Goal: Entertainment & Leisure: Consume media (video, audio)

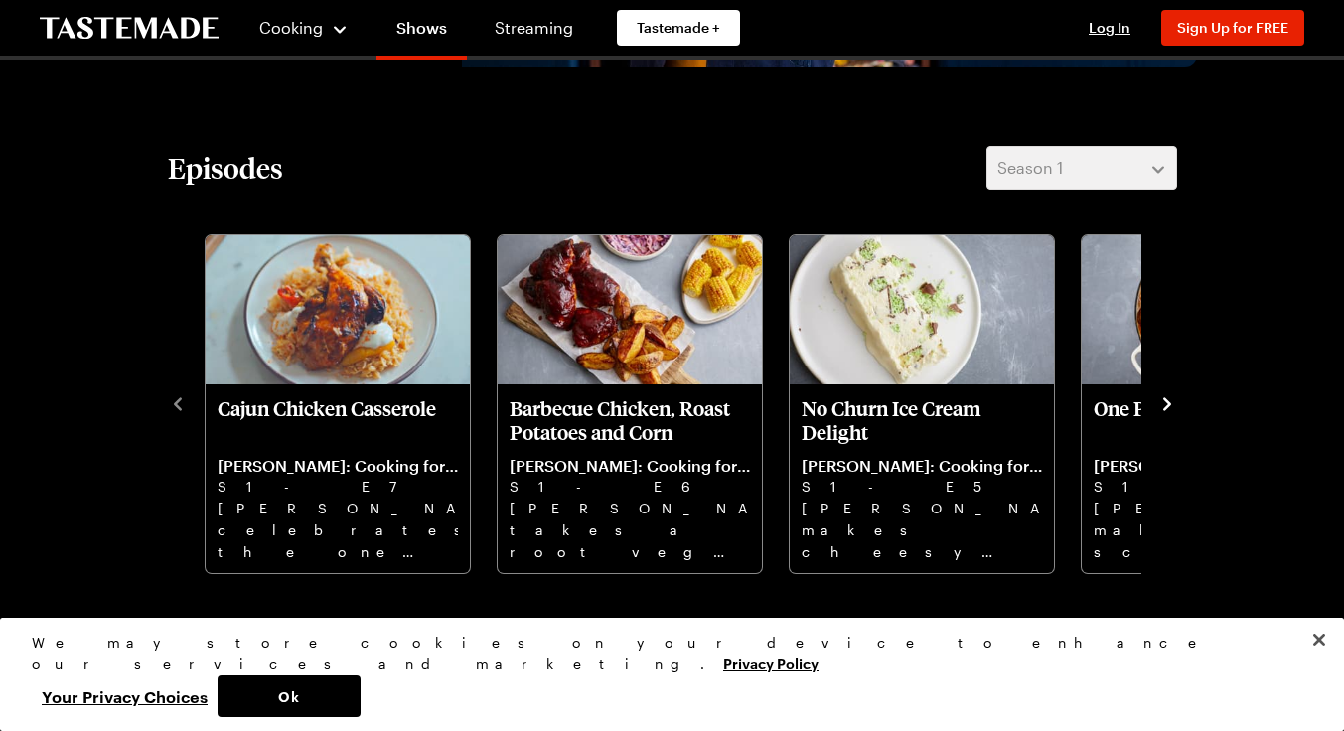
scroll to position [471, 0]
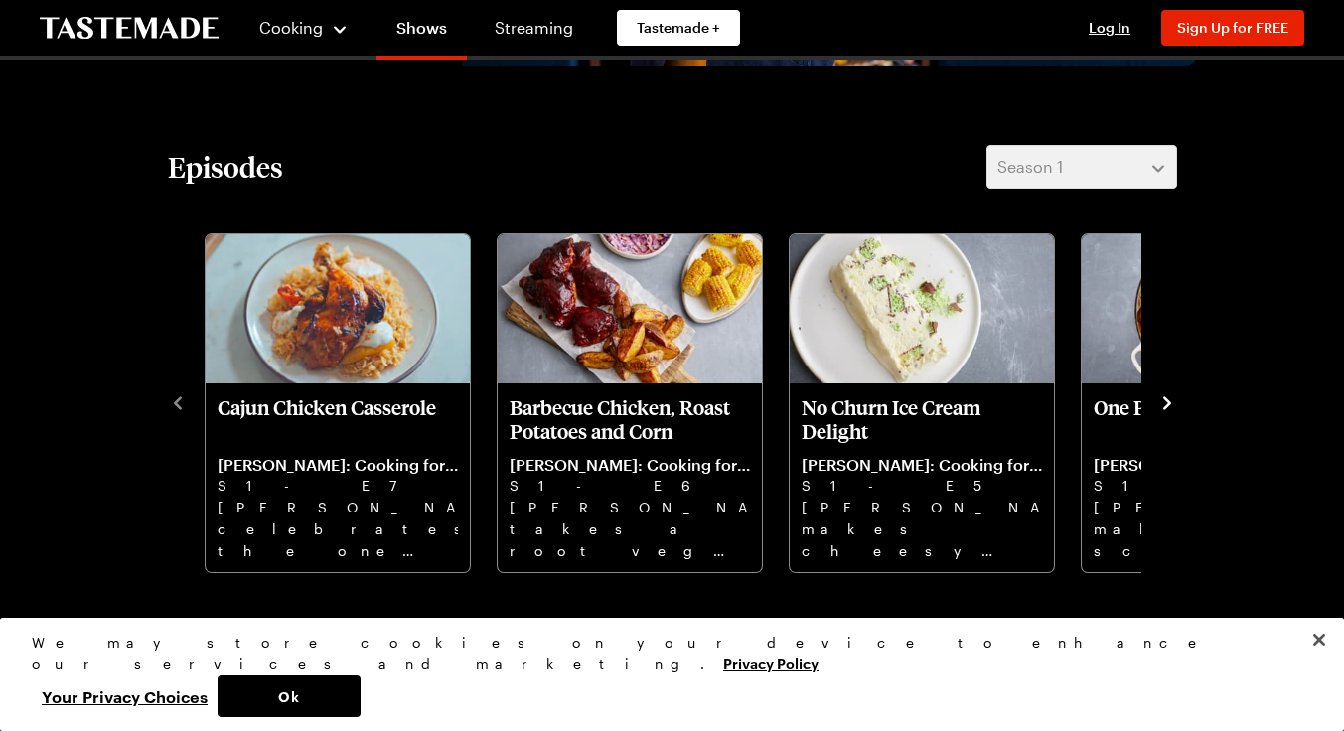
click at [580, 335] on img "Barbecue Chicken, Roast Potatoes and Corn" at bounding box center [630, 308] width 264 height 149
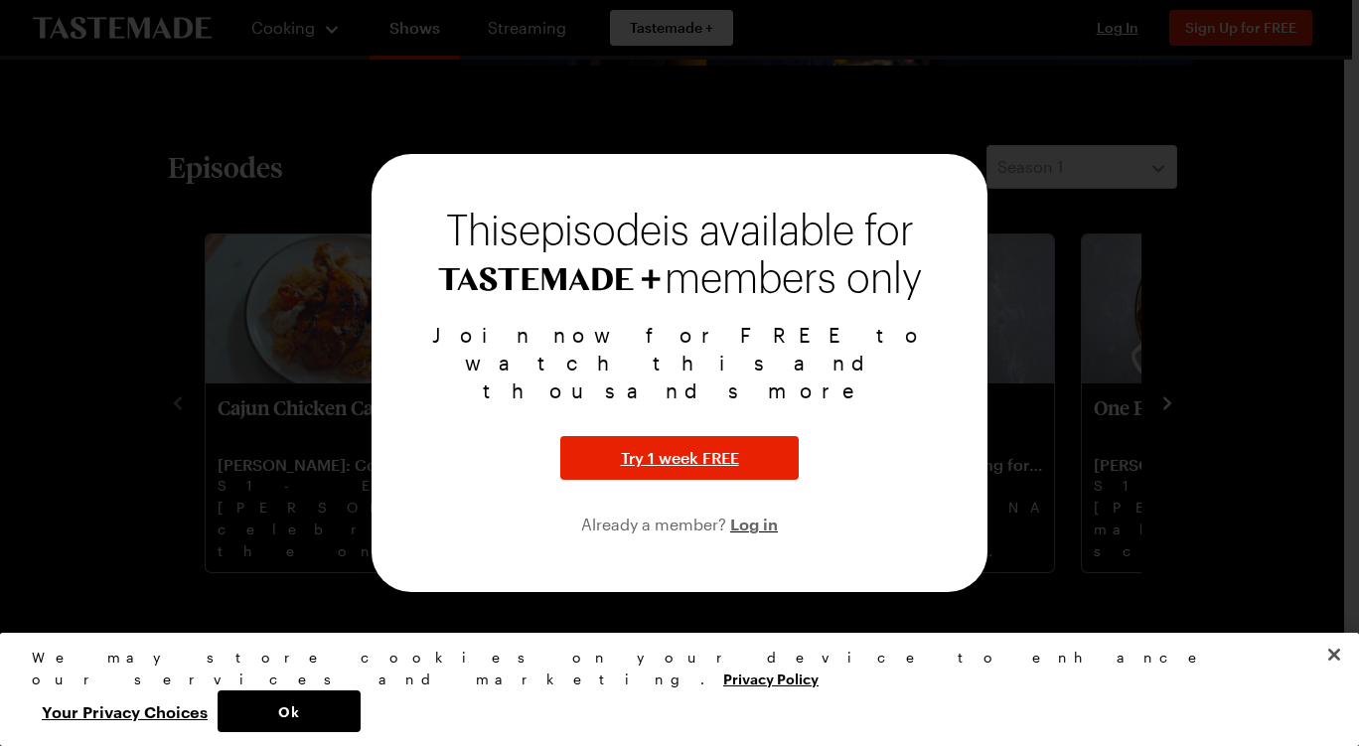
click at [1106, 297] on div at bounding box center [679, 373] width 1359 height 746
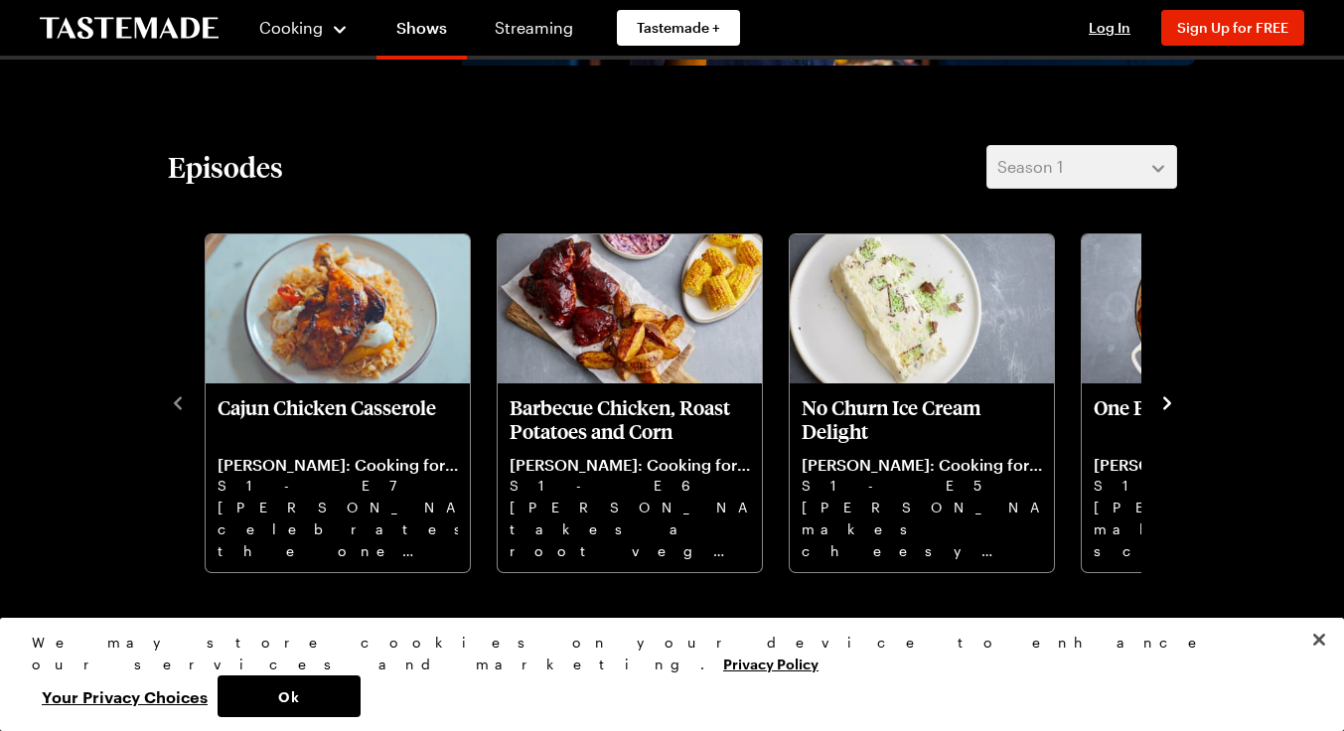
scroll to position [471, 1]
click at [1165, 408] on icon "navigate to next item" at bounding box center [1167, 403] width 20 height 20
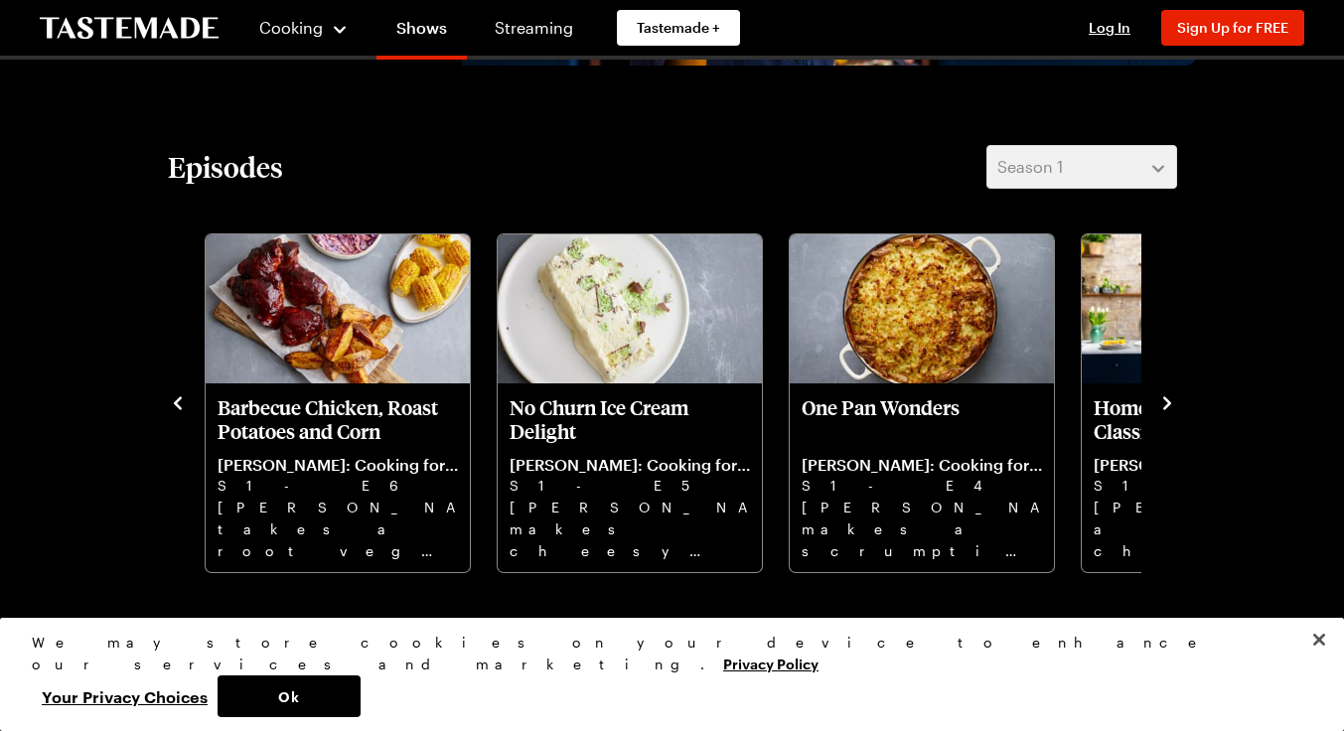
click at [1167, 412] on icon "navigate to next item" at bounding box center [1167, 403] width 20 height 20
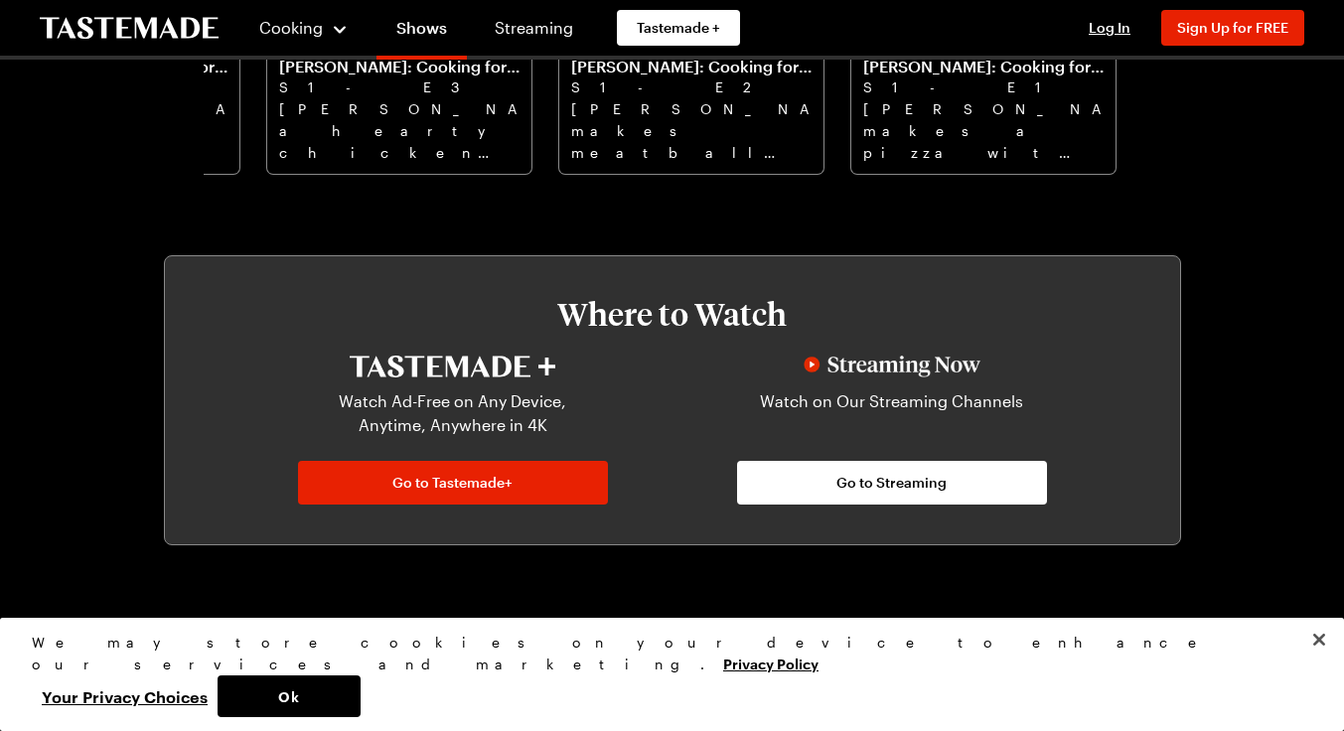
scroll to position [1209, 7]
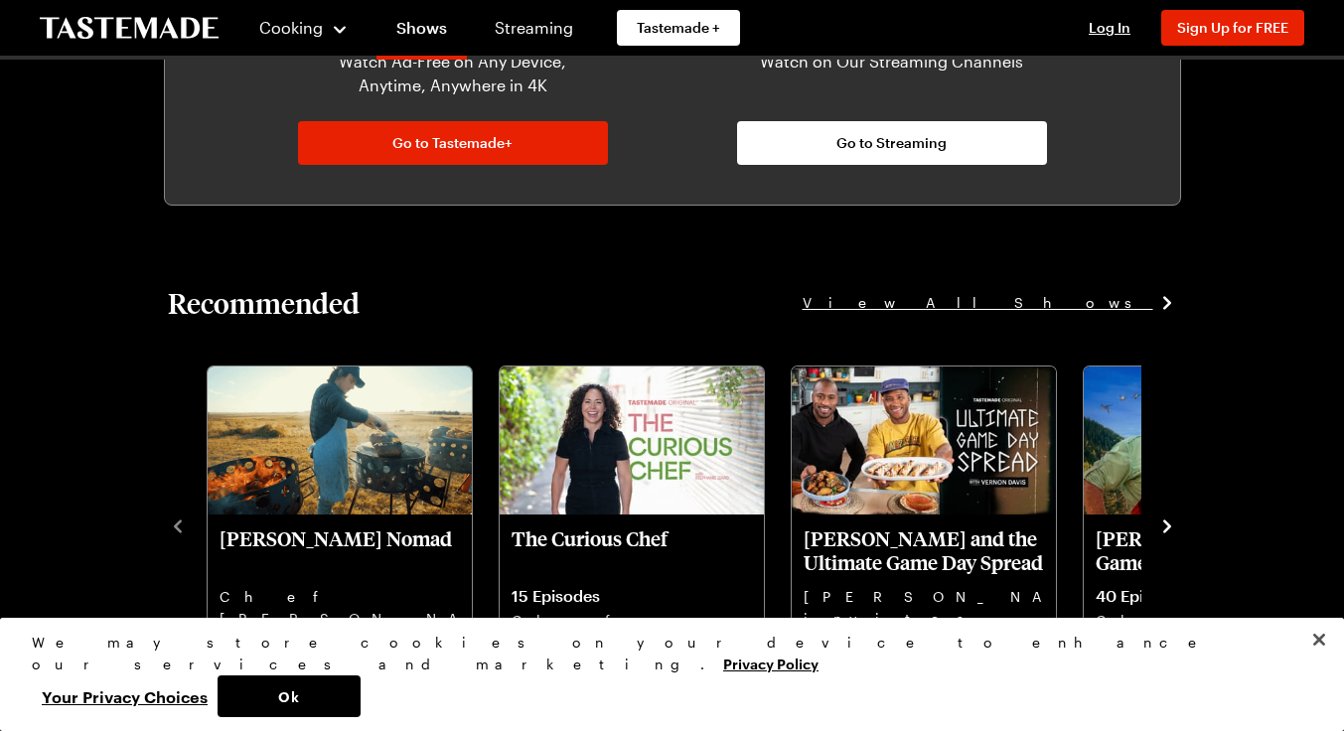
drag, startPoint x: 0, startPoint y: 626, endPoint x: 642, endPoint y: 281, distance: 728.3
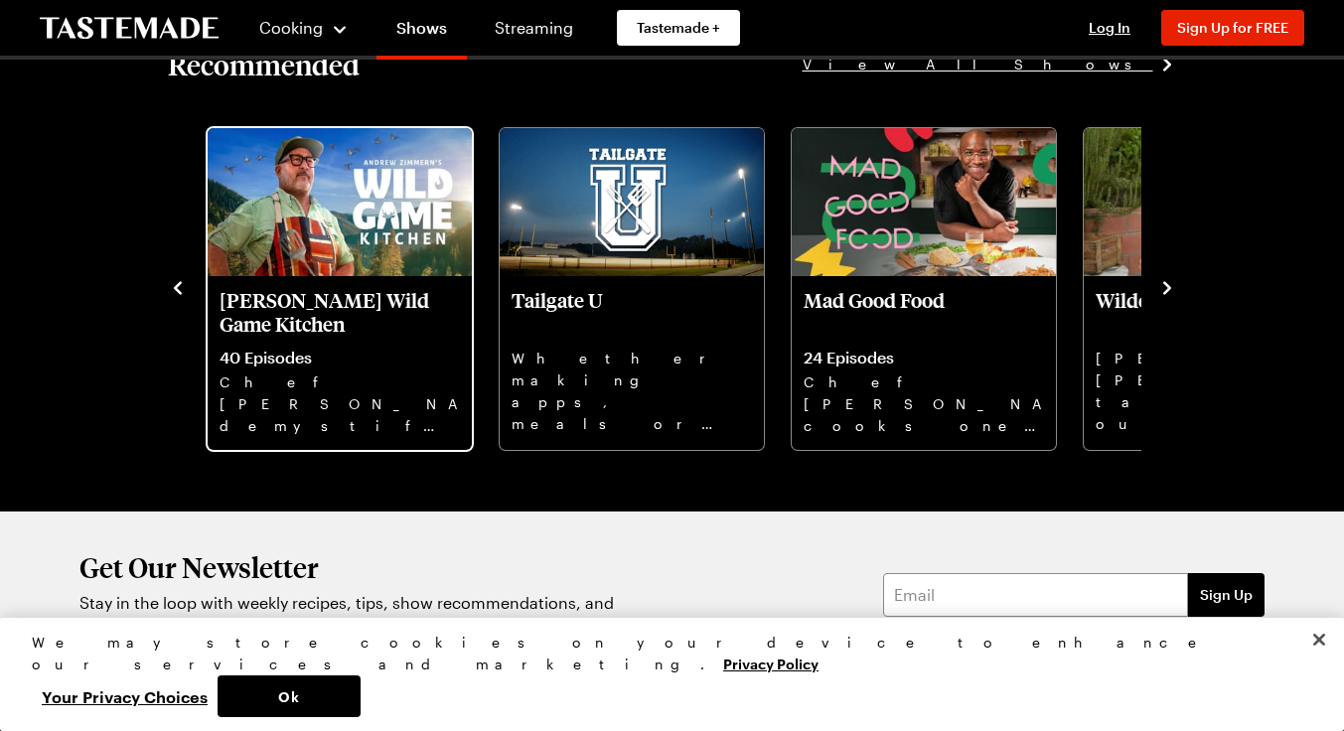
scroll to position [1453, 7]
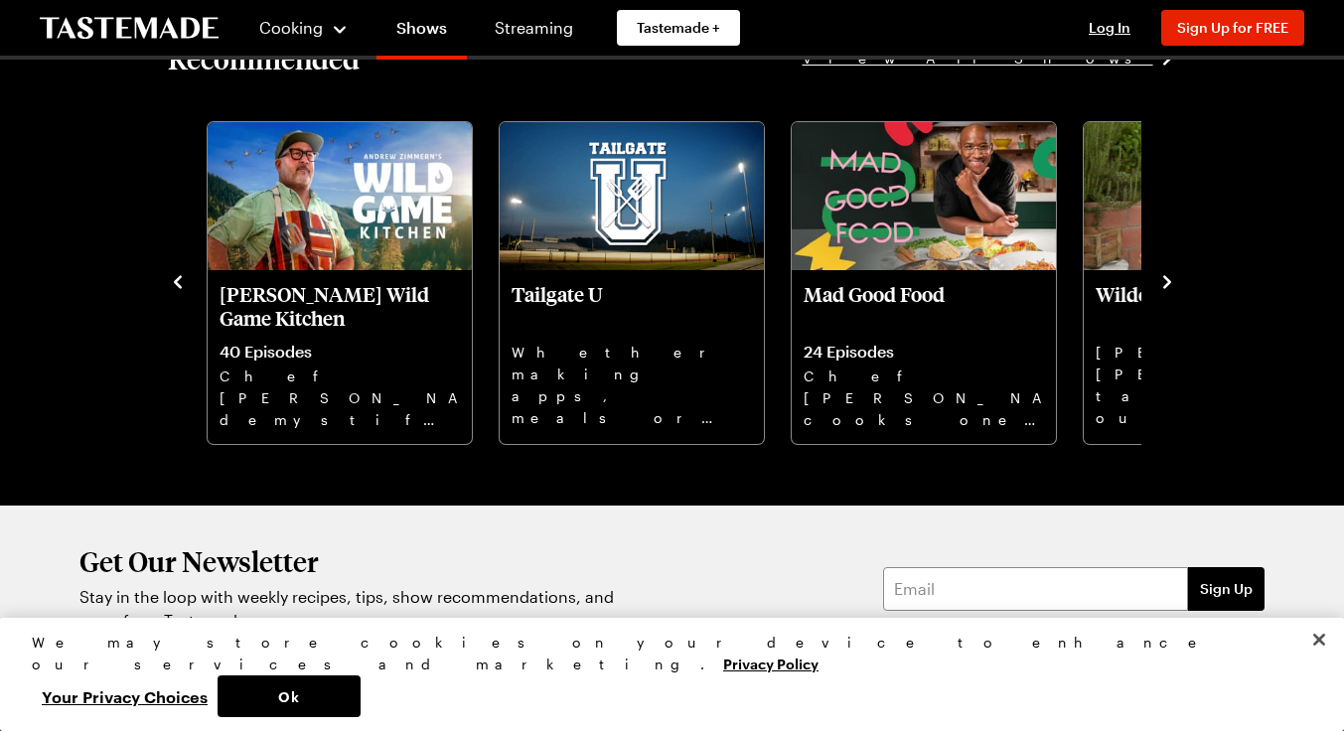
click at [1159, 282] on icon "navigate to next item" at bounding box center [1167, 282] width 20 height 20
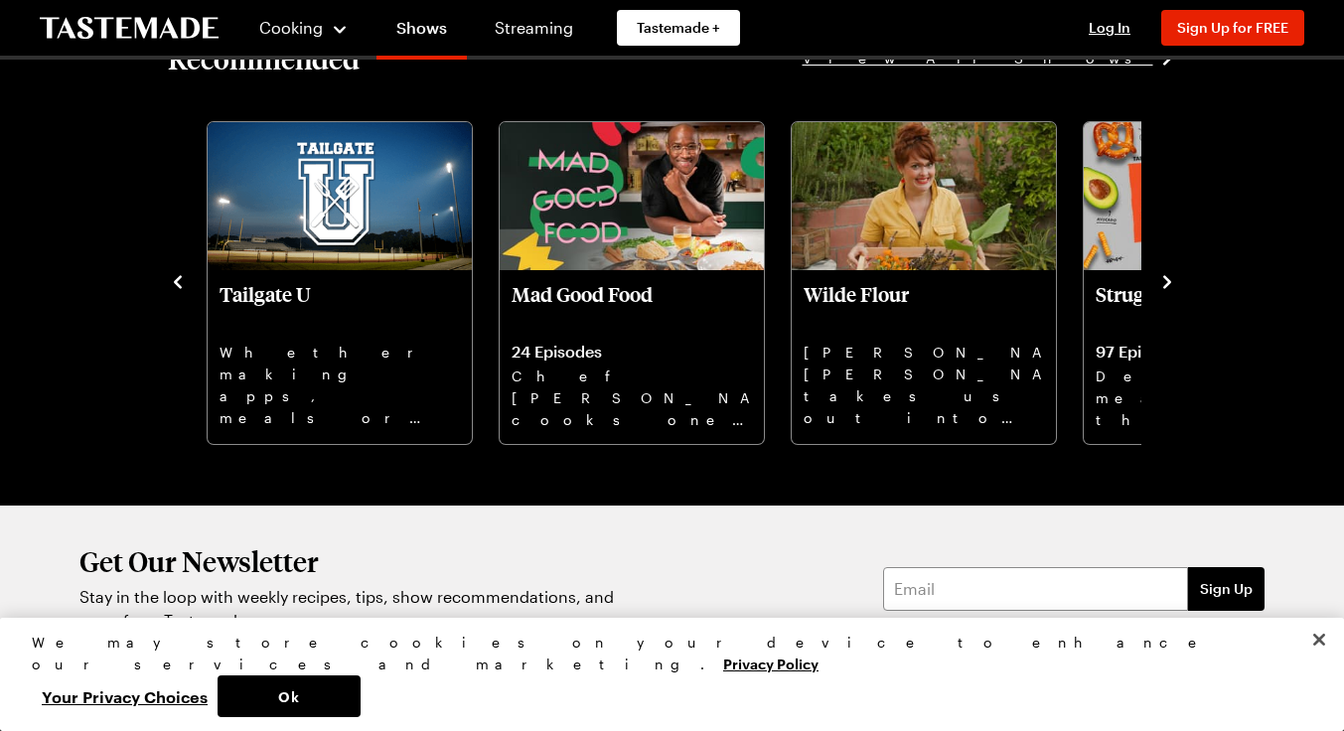
click at [1159, 282] on icon "navigate to next item" at bounding box center [1167, 282] width 20 height 20
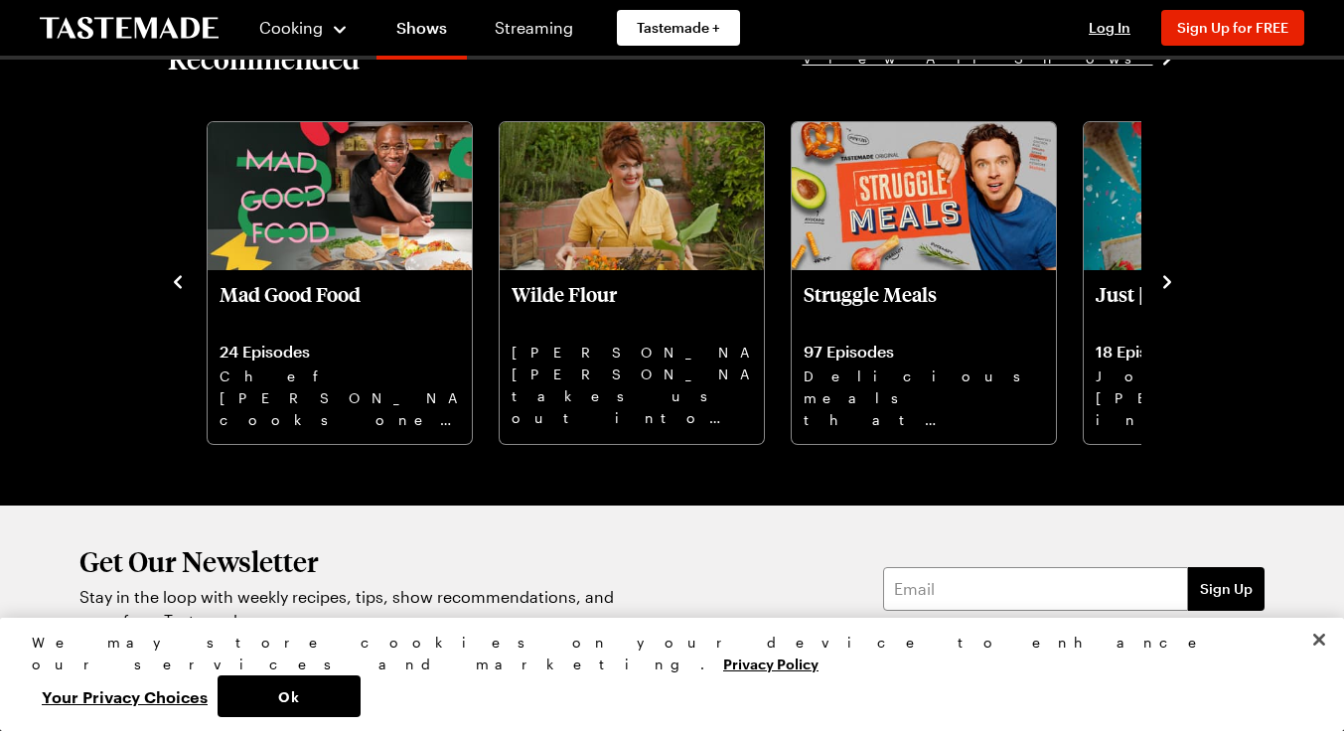
click at [1158, 288] on icon "navigate to next item" at bounding box center [1167, 282] width 20 height 20
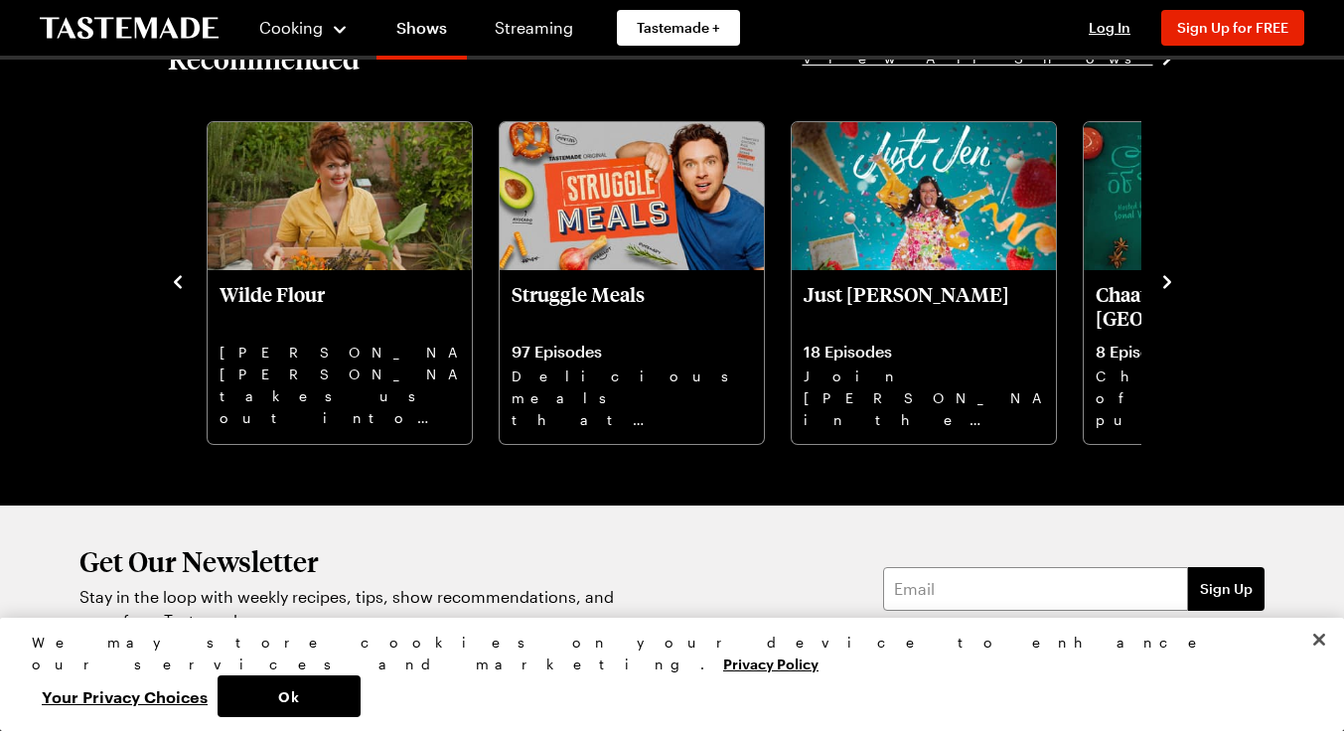
click at [1159, 289] on icon "navigate to next item" at bounding box center [1167, 282] width 20 height 20
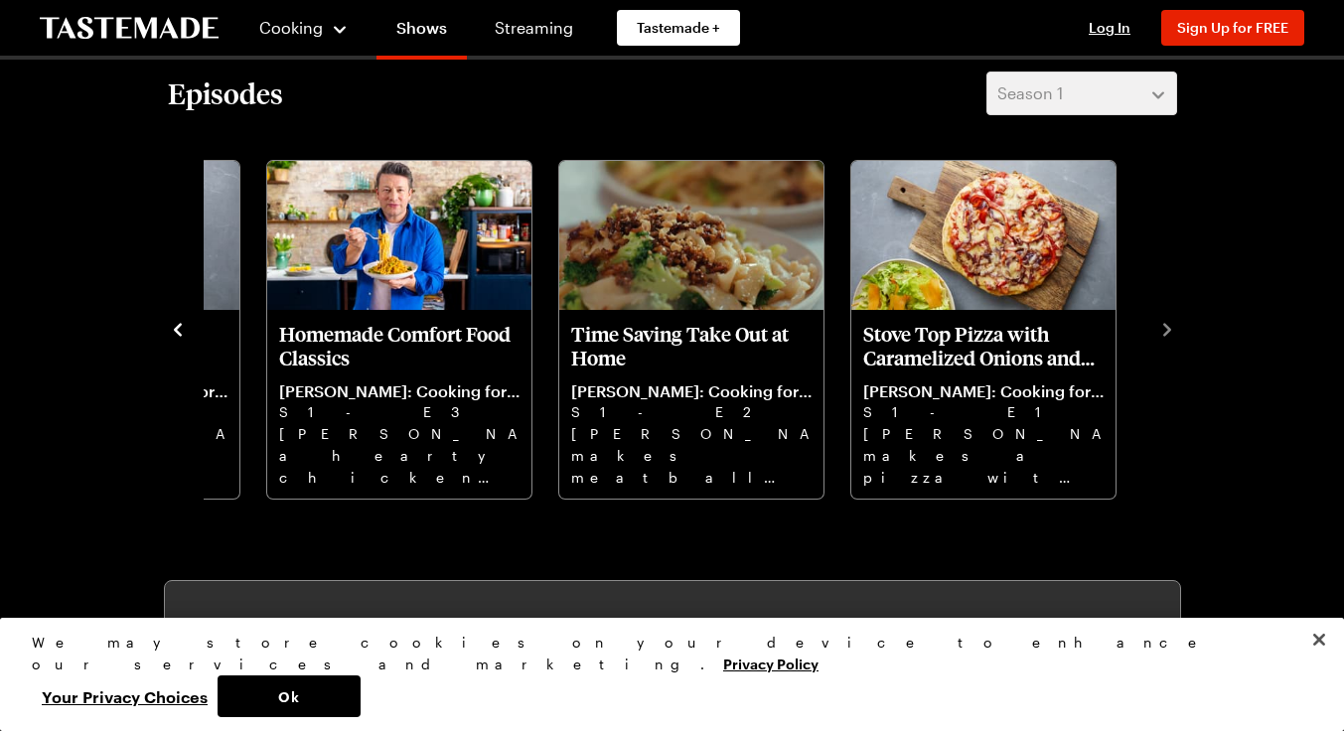
scroll to position [544, 6]
click at [168, 335] on icon "navigate to previous item" at bounding box center [178, 330] width 20 height 20
